Goal: Information Seeking & Learning: Learn about a topic

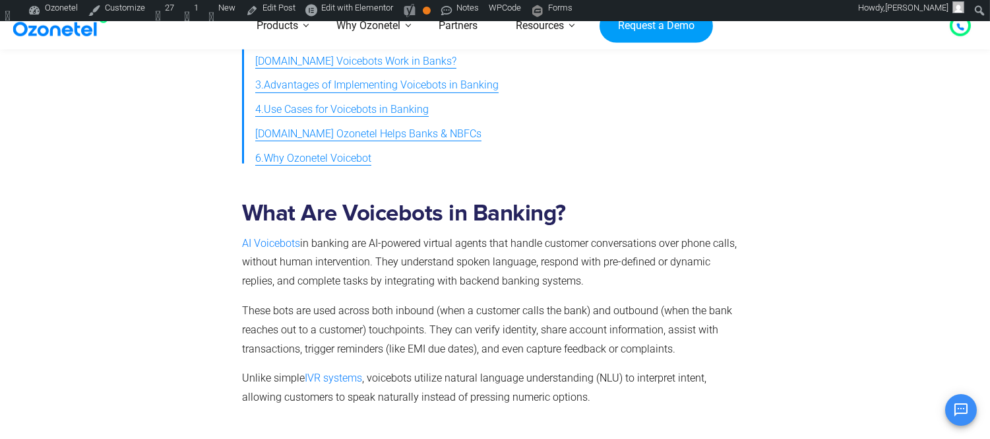
scroll to position [479, 0]
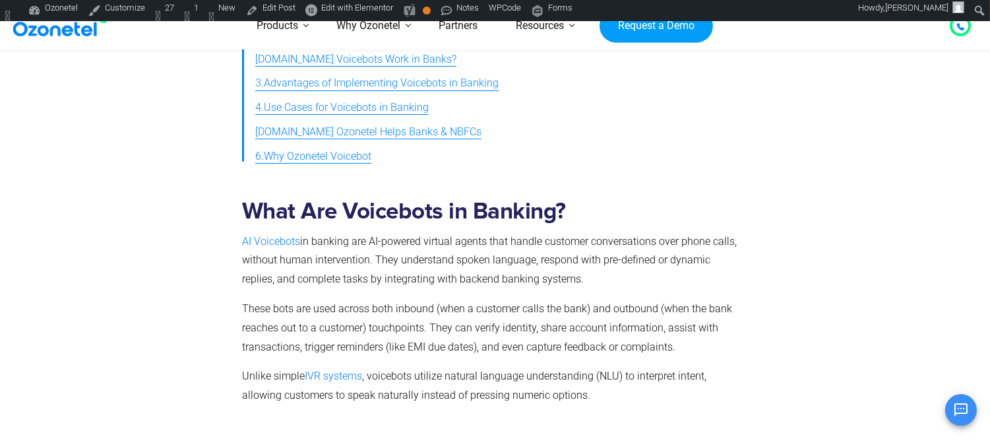
click at [314, 166] on span "6.Why Ozonetel Voicebot" at bounding box center [313, 156] width 116 height 19
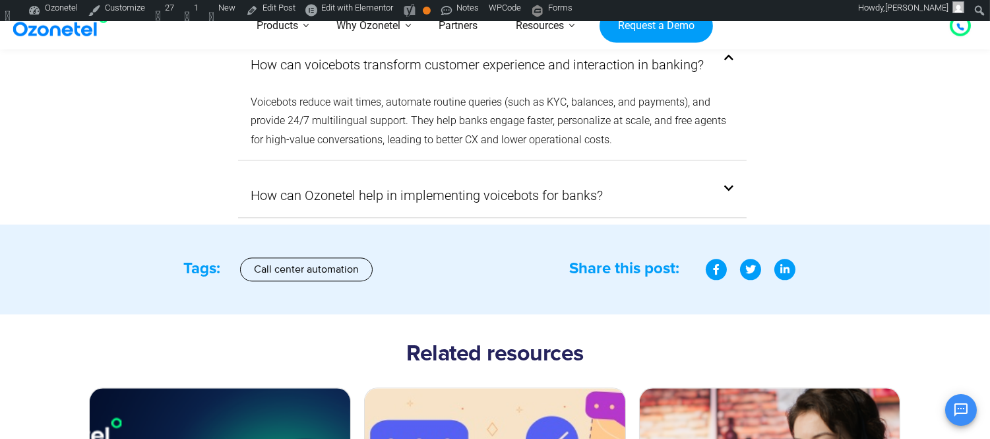
scroll to position [5474, 0]
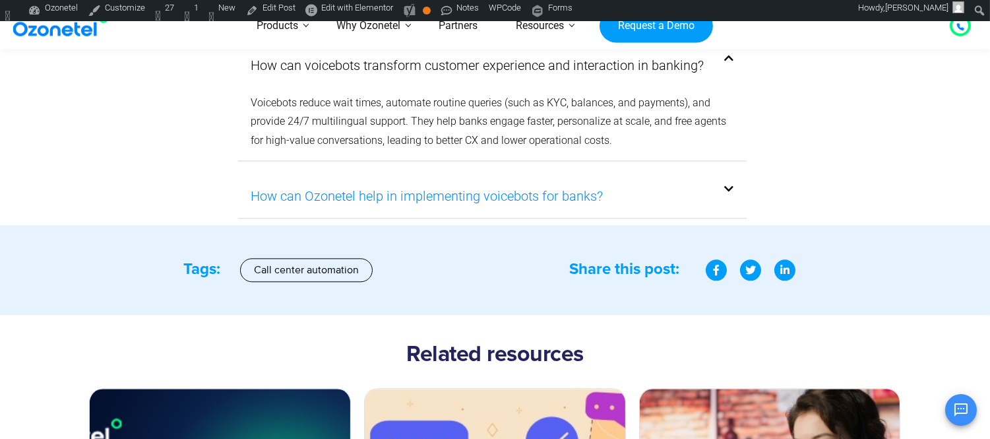
click at [394, 185] on link "How can Ozonetel help in implementing voicebots for banks?" at bounding box center [427, 196] width 352 height 24
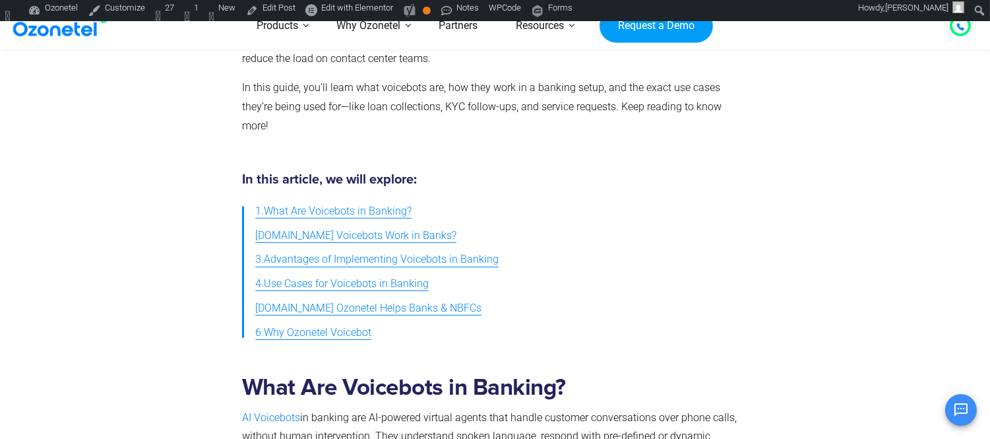
scroll to position [304, 0]
click at [361, 220] on span "1.What Are Voicebots in Banking?" at bounding box center [333, 210] width 156 height 19
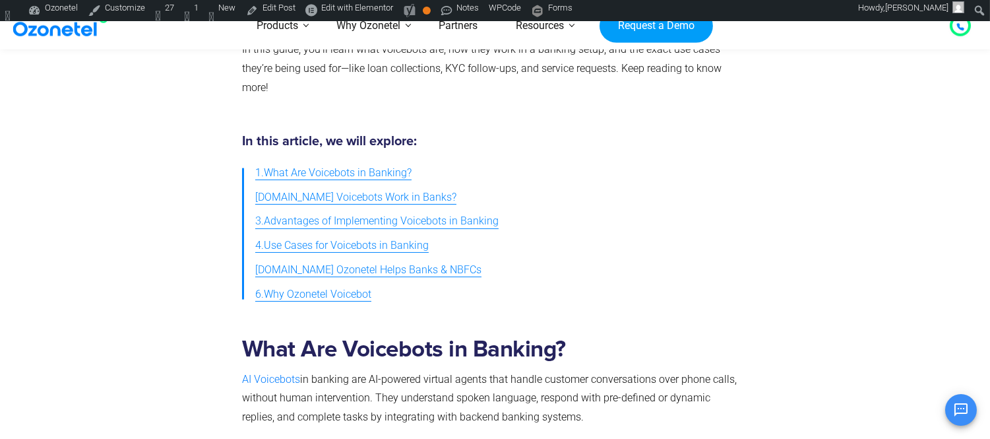
scroll to position [332, 0]
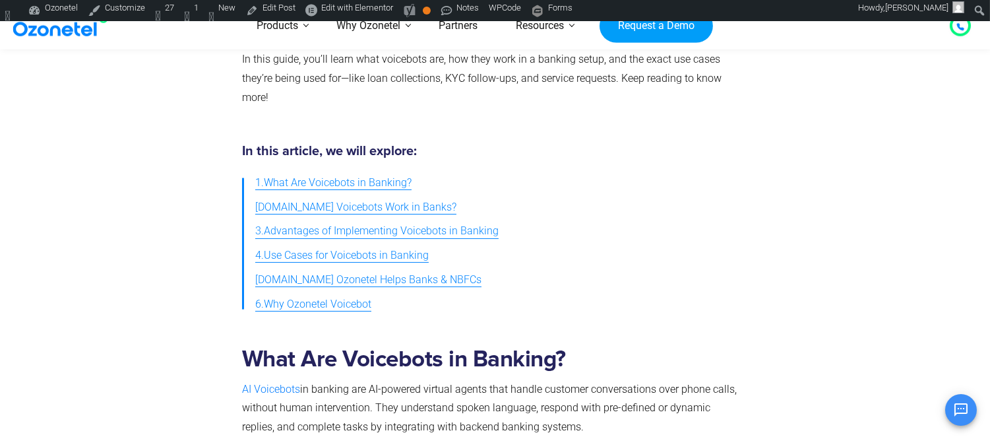
click at [359, 217] on span "[DOMAIN_NAME] Voicebots Work in Banks?" at bounding box center [355, 207] width 201 height 19
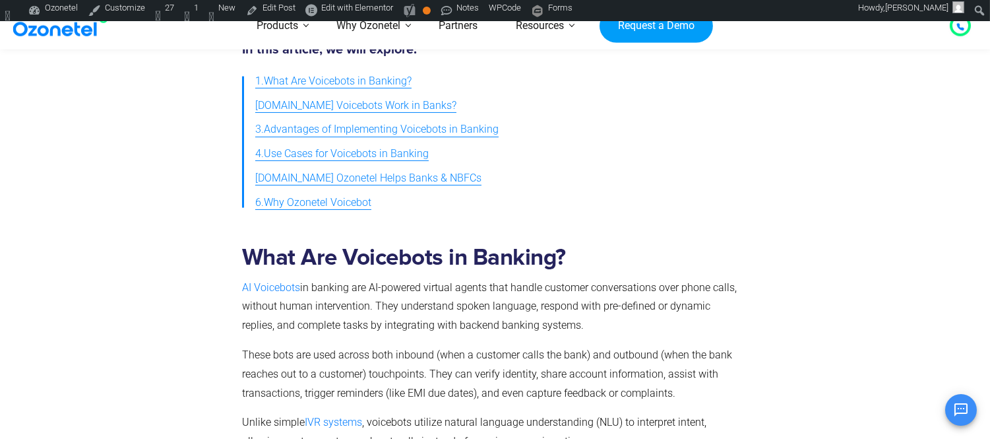
scroll to position [433, 0]
click at [355, 140] on span "3.Advantages of Implementing Voicebots in Banking" at bounding box center [376, 130] width 243 height 19
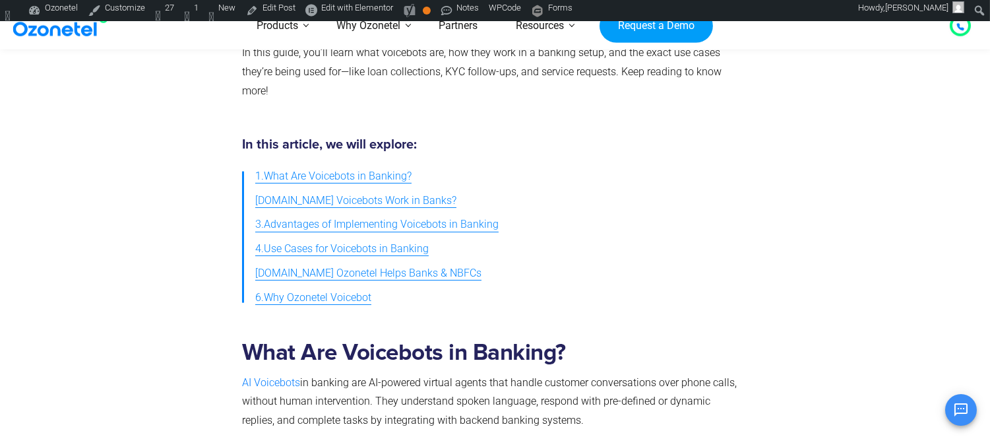
scroll to position [337, 0]
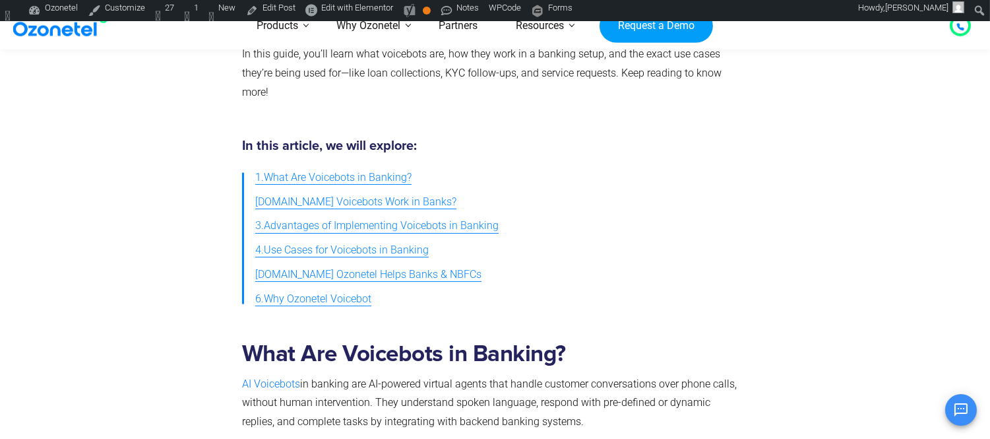
click at [315, 259] on span "4.Use Cases for Voicebots in Banking" at bounding box center [341, 250] width 173 height 19
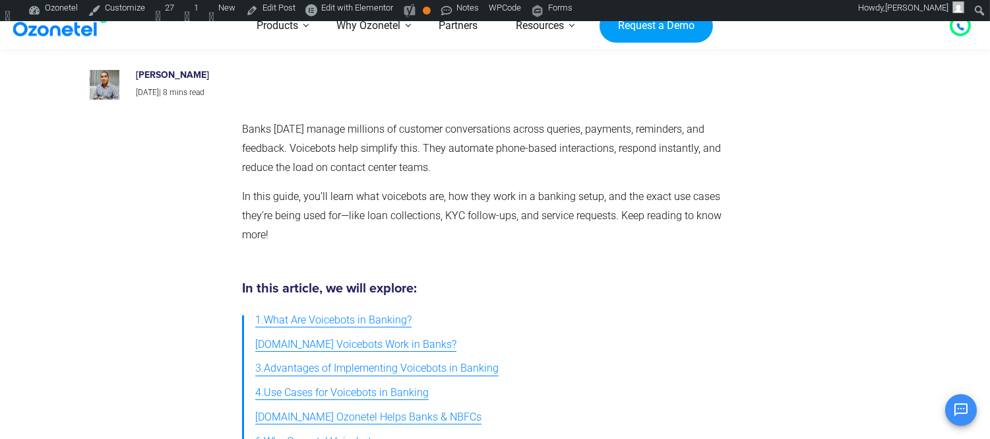
scroll to position [194, 0]
click at [351, 157] on p "Banks [DATE] manage millions of customer conversations across queries, payments…" at bounding box center [492, 149] width 501 height 57
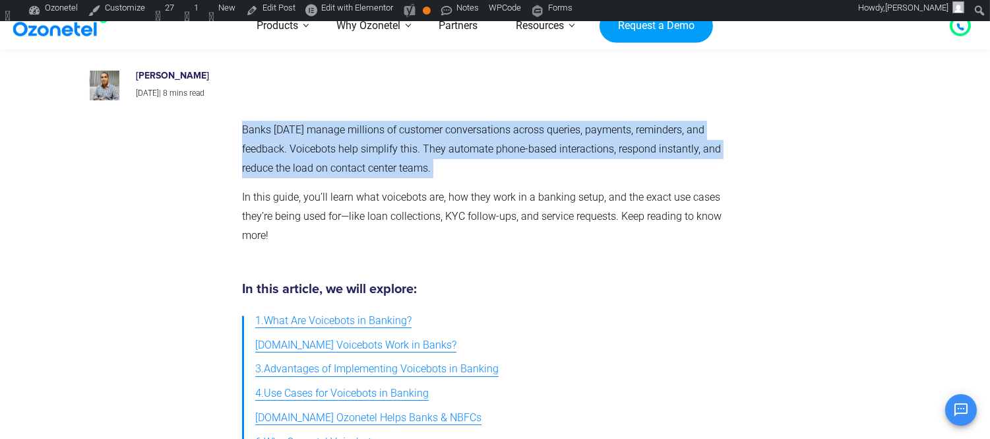
click at [351, 157] on p "Banks [DATE] manage millions of customer conversations across queries, payments…" at bounding box center [492, 149] width 501 height 57
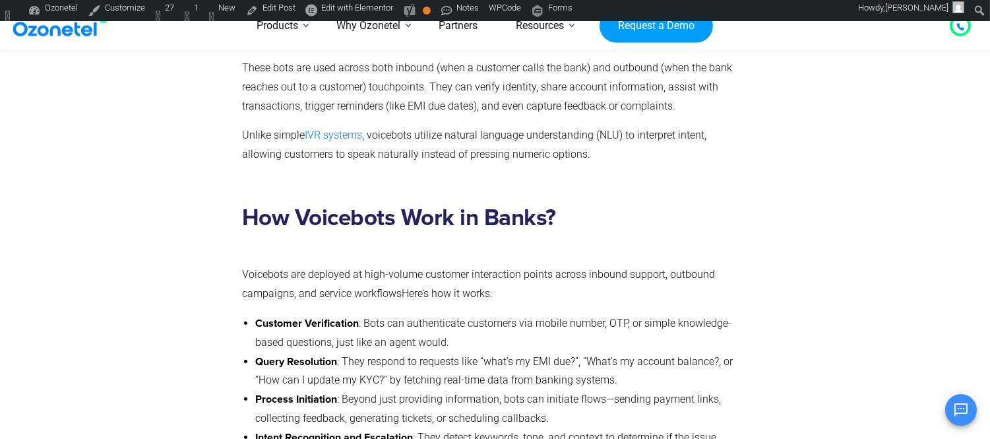
scroll to position [724, 0]
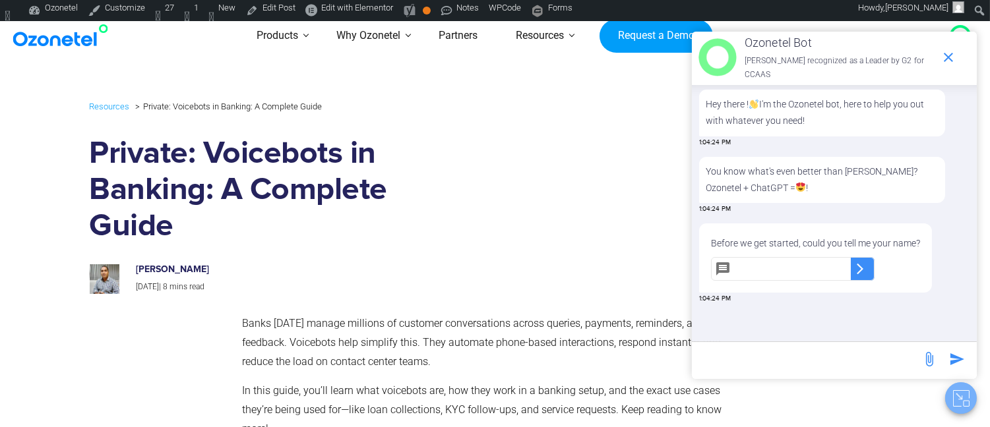
click at [963, 400] on icon "Close chat" at bounding box center [961, 398] width 16 height 16
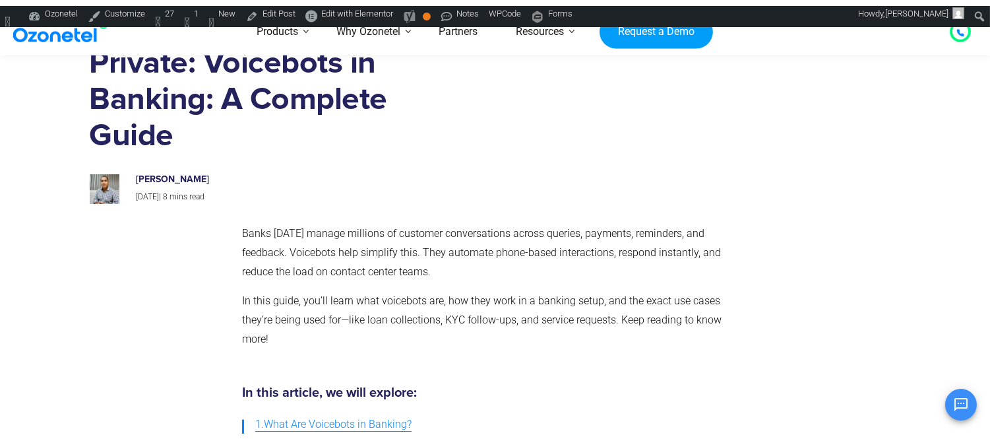
scroll to position [220, 0]
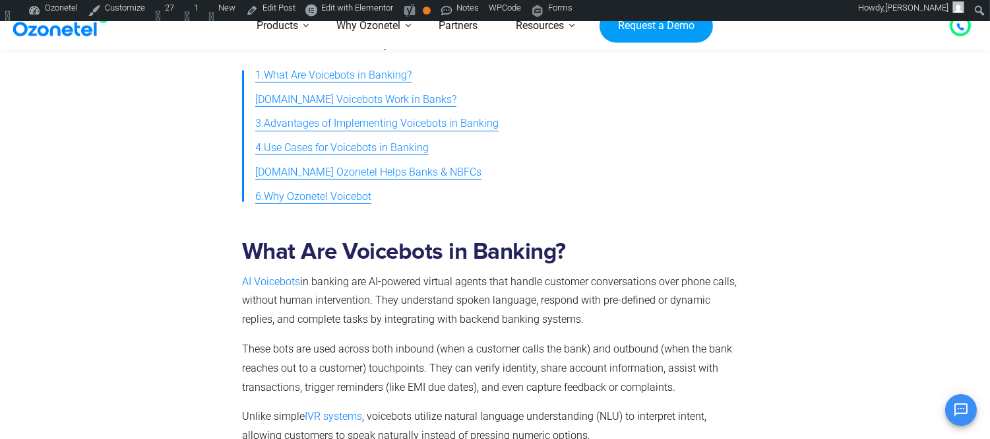
click at [334, 182] on span "[DOMAIN_NAME] Ozonetel Helps Banks & NBFCs" at bounding box center [368, 172] width 226 height 19
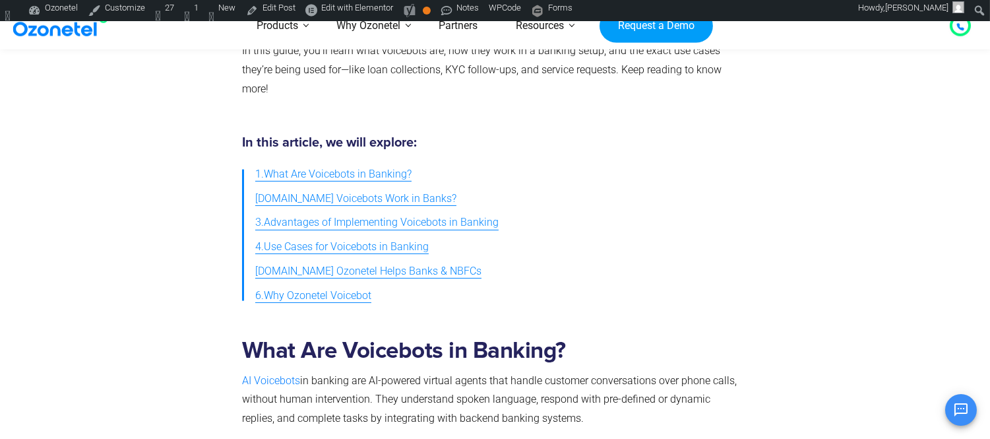
scroll to position [366, 0]
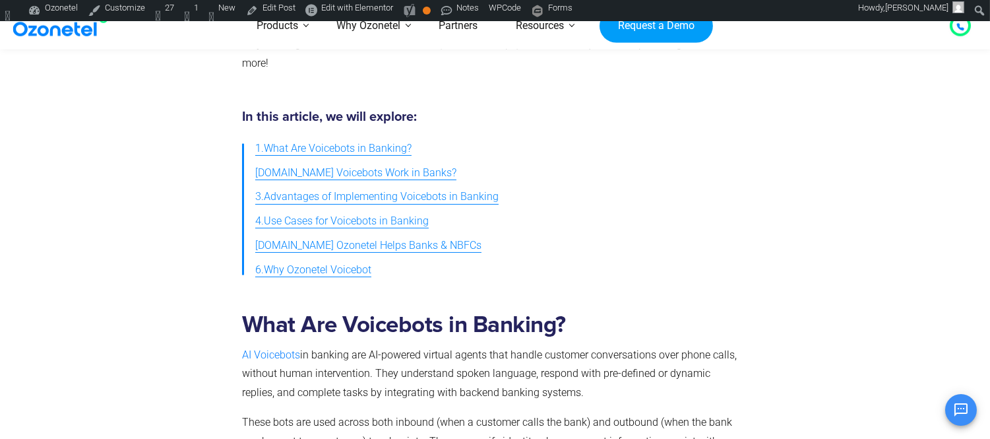
click at [317, 280] on span "6.Why Ozonetel Voicebot" at bounding box center [313, 269] width 116 height 19
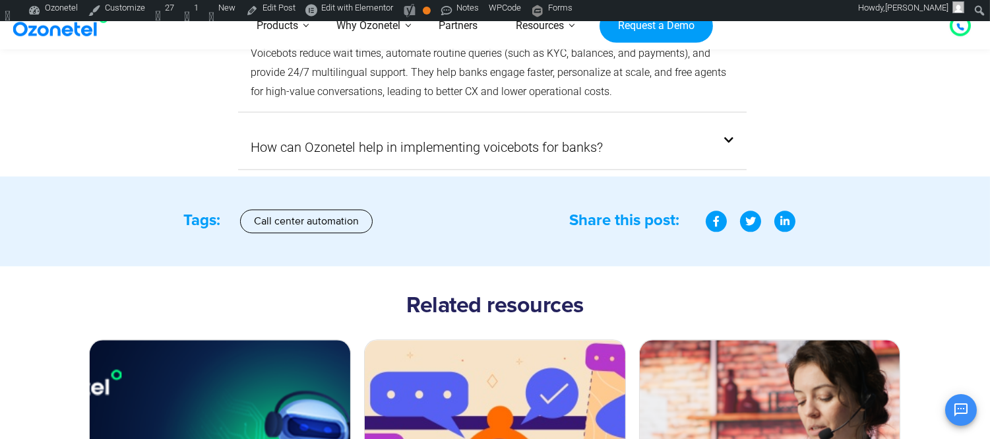
scroll to position [5527, 0]
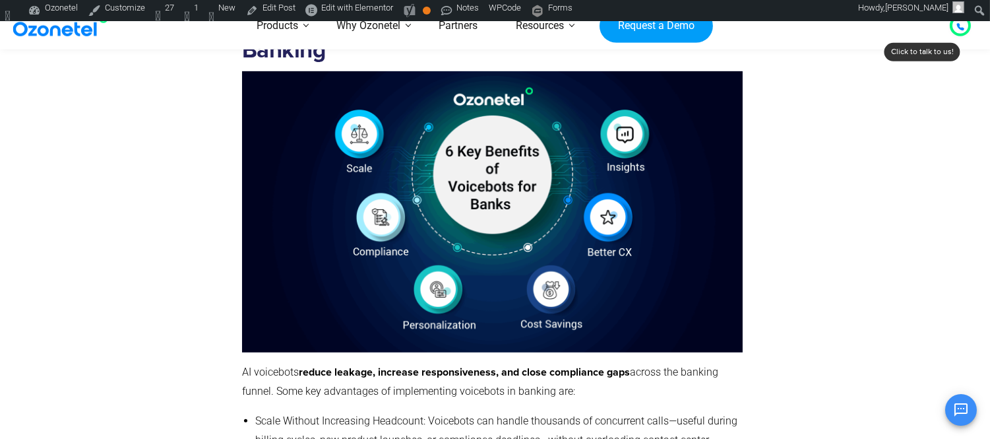
scroll to position [1392, 0]
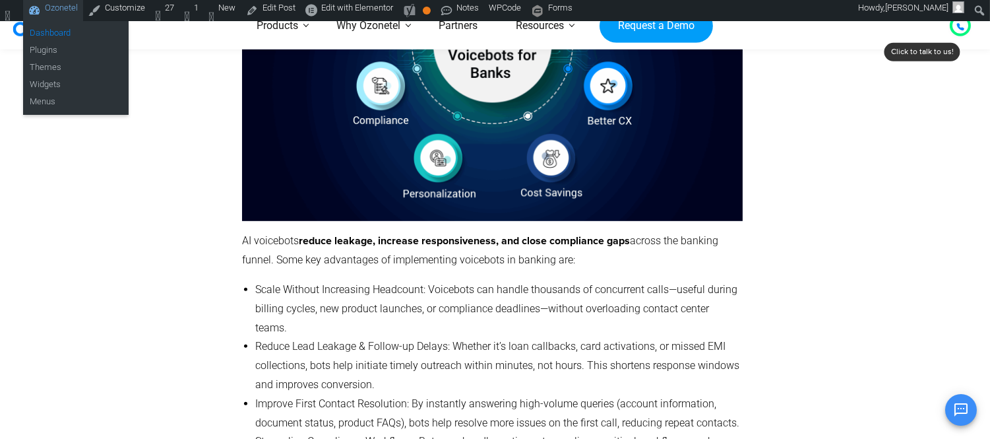
click at [54, 30] on link "Dashboard" at bounding box center [76, 33] width 106 height 17
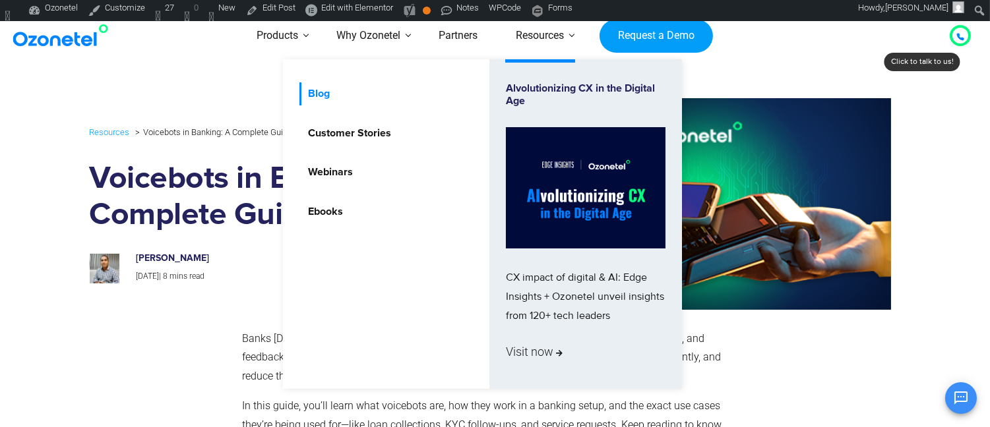
click at [327, 95] on link "Blog" at bounding box center [315, 93] width 32 height 23
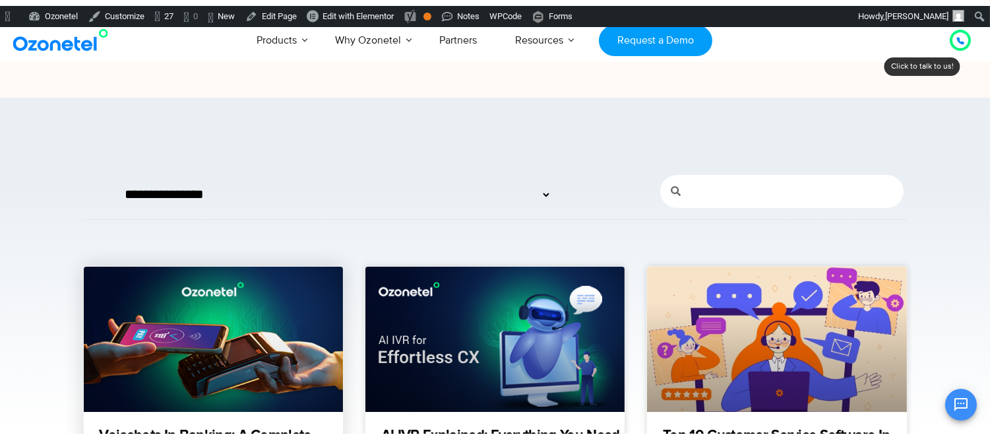
scroll to position [220, 0]
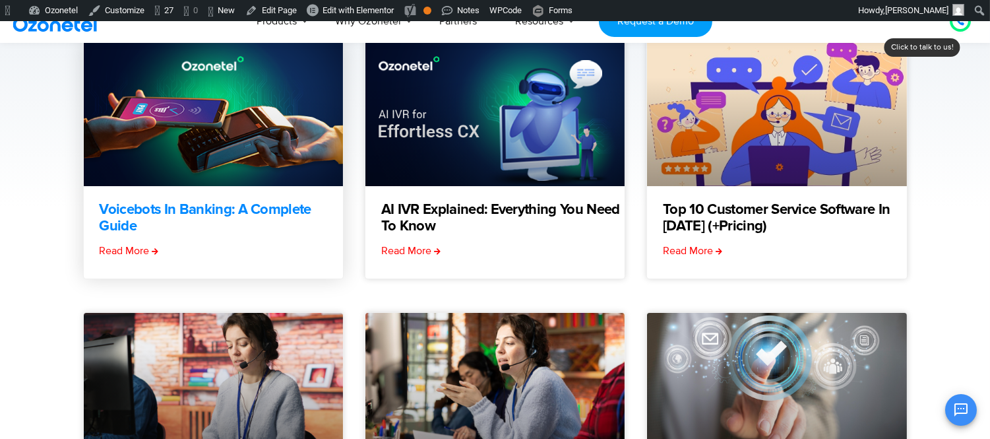
click at [232, 206] on link "Voicebots in Banking: A Complete Guide" at bounding box center [221, 218] width 243 height 33
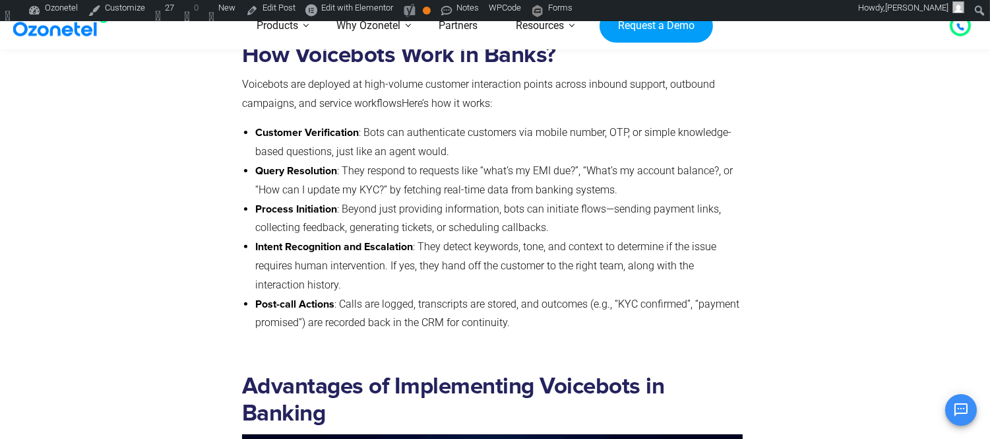
scroll to position [899, 0]
